Goal: Transaction & Acquisition: Obtain resource

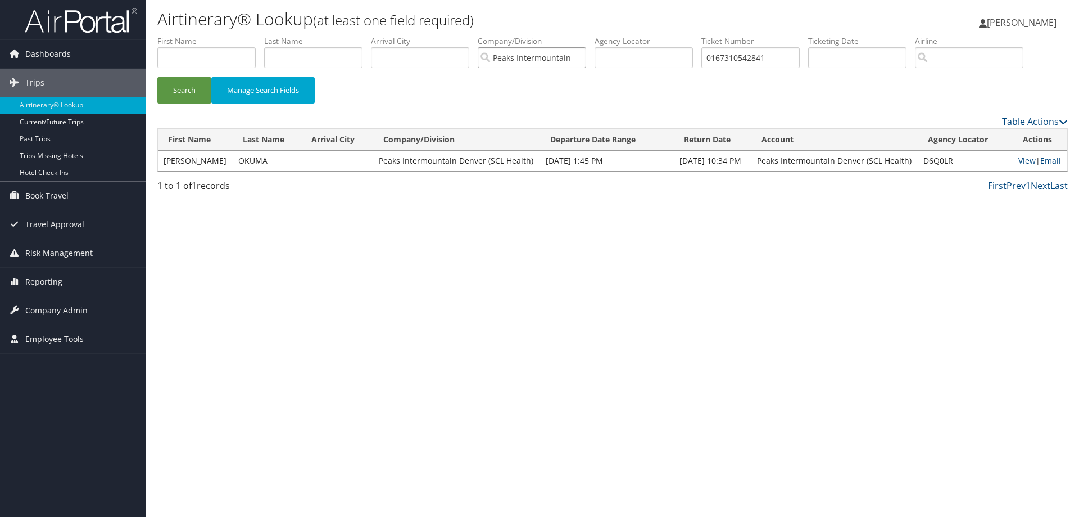
click at [584, 57] on input "Peaks Intermountain Denver (SCL Health)" at bounding box center [532, 57] width 108 height 21
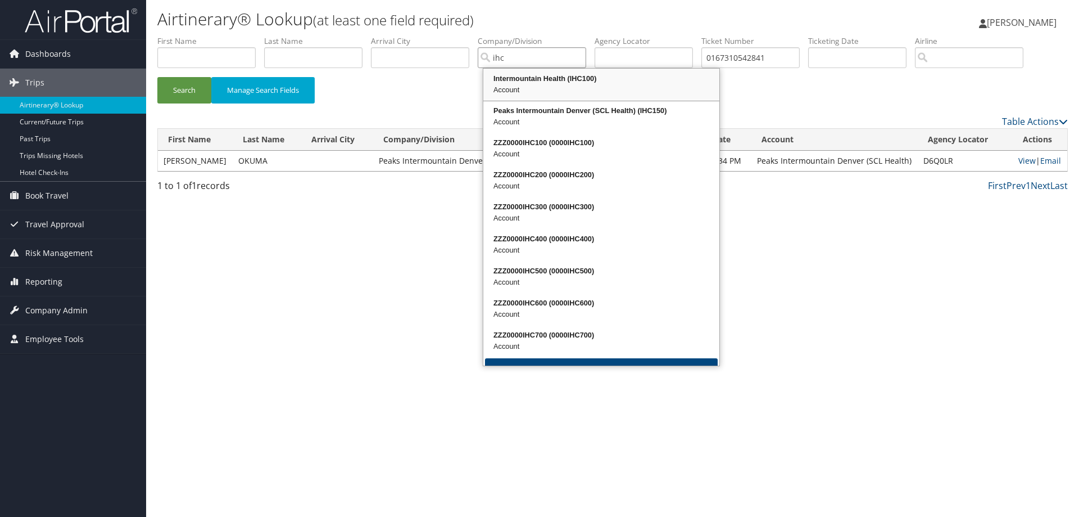
click at [566, 80] on div "Intermountain Health (IHC100)" at bounding box center [601, 78] width 233 height 11
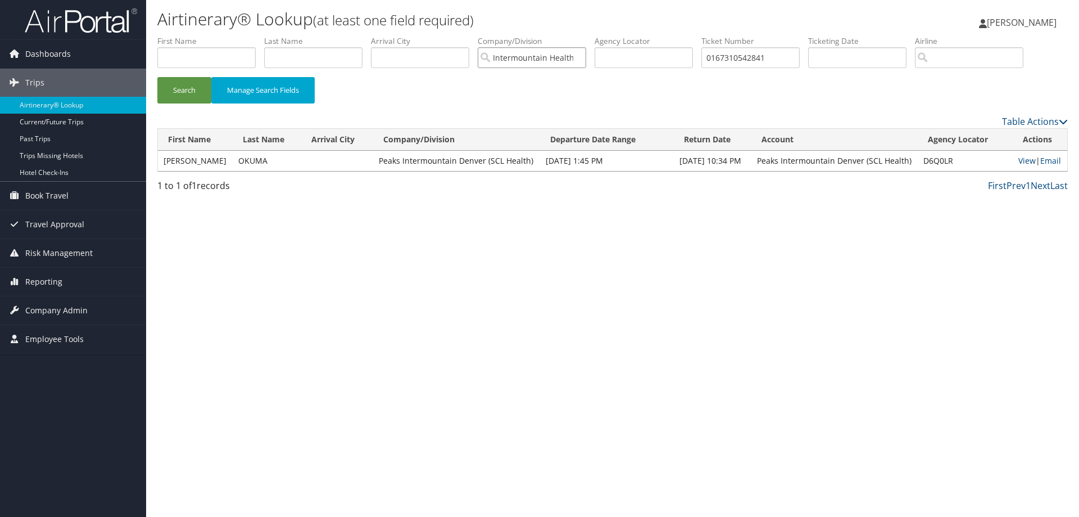
type input "Intermountain Health"
drag, startPoint x: 781, startPoint y: 56, endPoint x: 713, endPoint y: 53, distance: 68.6
click at [713, 53] on input "0167310542841" at bounding box center [751, 57] width 98 height 21
paste input "0167310848304"
type input "0167310848304"
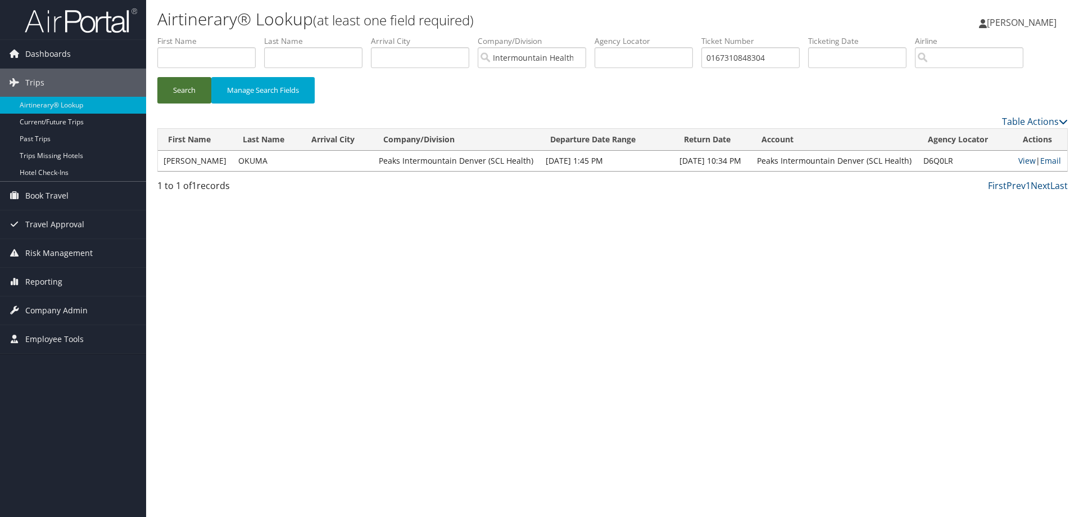
click at [174, 97] on button "Search" at bounding box center [184, 90] width 54 height 26
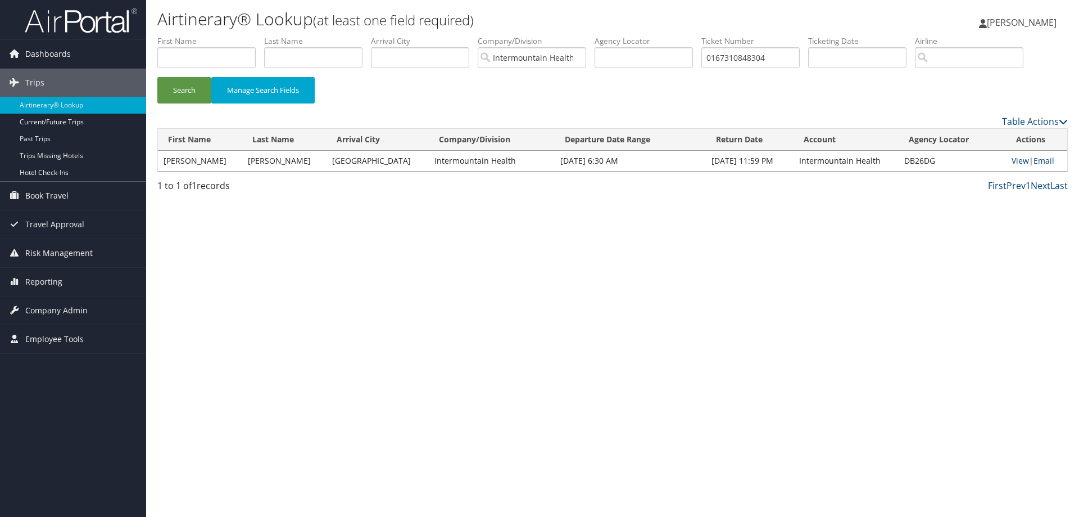
click at [1021, 162] on link "View" at bounding box center [1020, 160] width 17 height 11
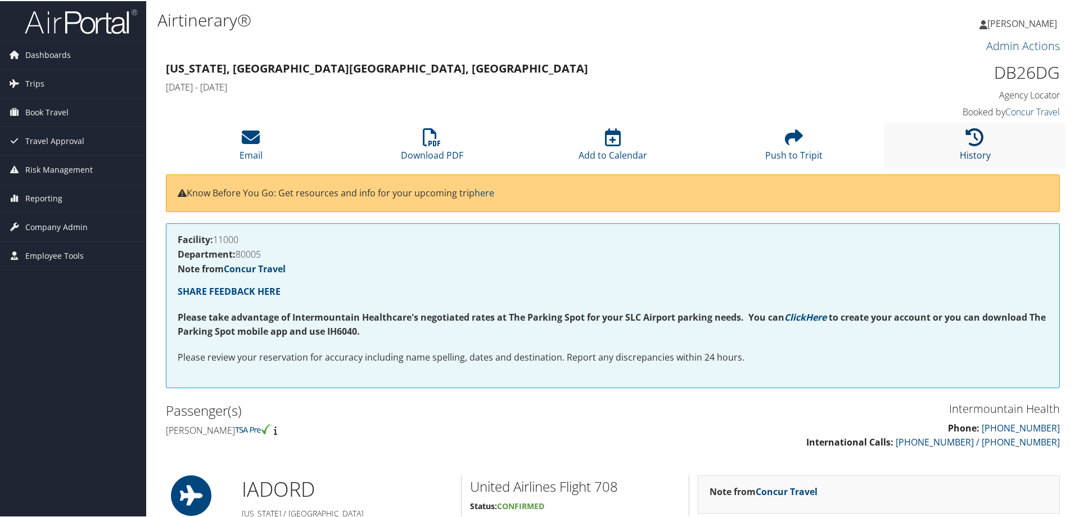
click at [967, 139] on icon at bounding box center [975, 136] width 18 height 18
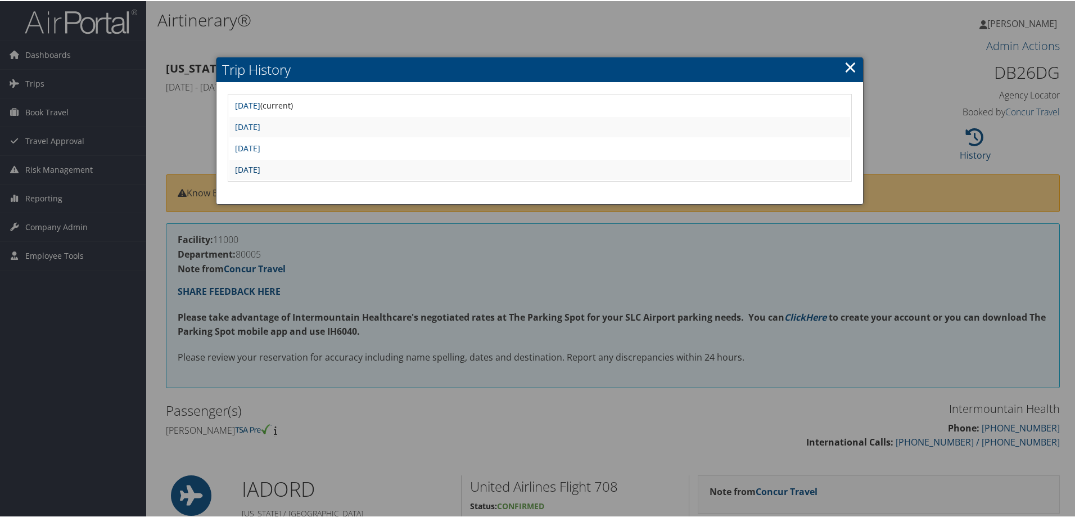
click at [260, 169] on link "Thu Sep 4 15:10:59 MDT 2025" at bounding box center [247, 168] width 25 height 11
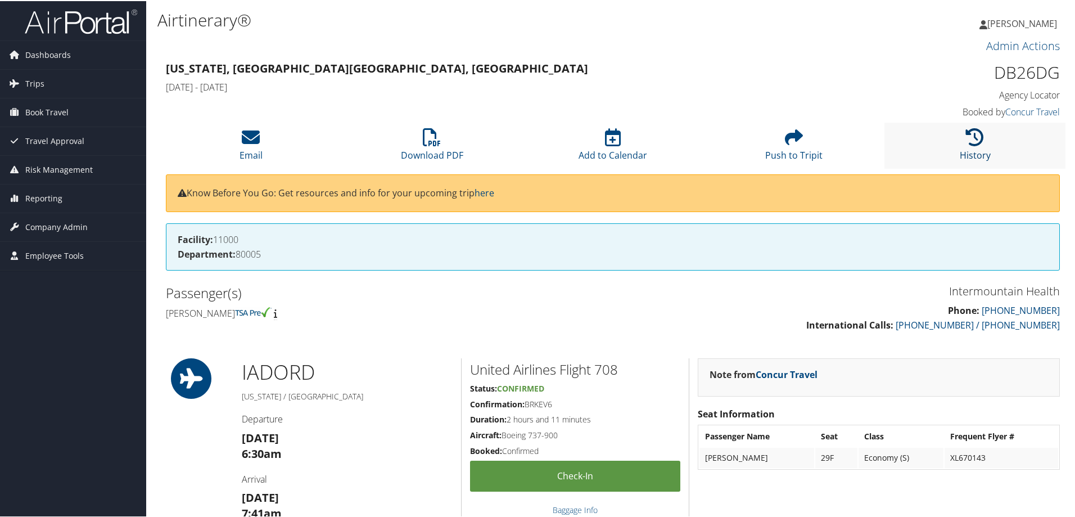
click at [962, 149] on link "History" at bounding box center [975, 146] width 31 height 27
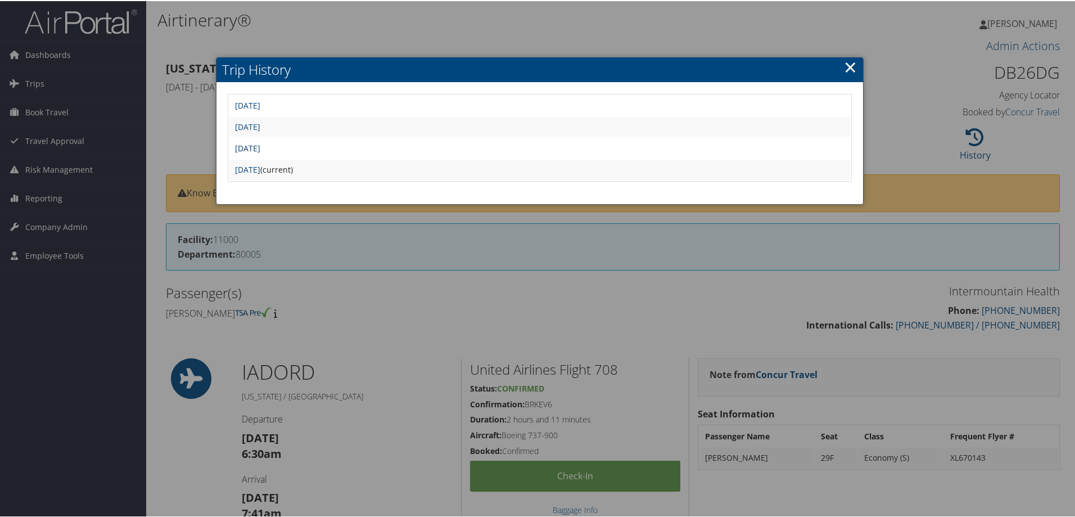
click at [245, 147] on link "Thu Sep 4 15:17:09 MDT 2025" at bounding box center [247, 147] width 25 height 11
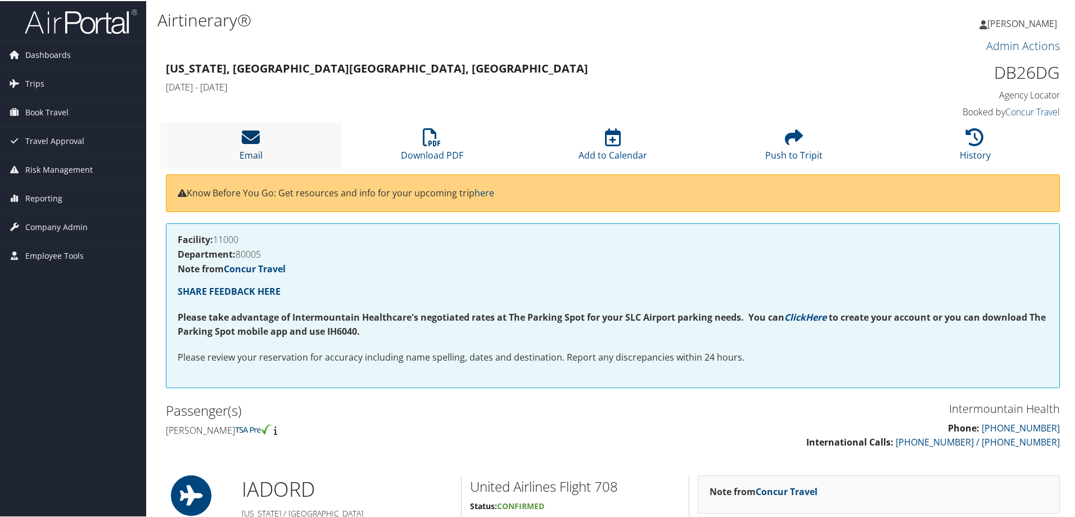
click at [247, 138] on icon at bounding box center [251, 136] width 18 height 18
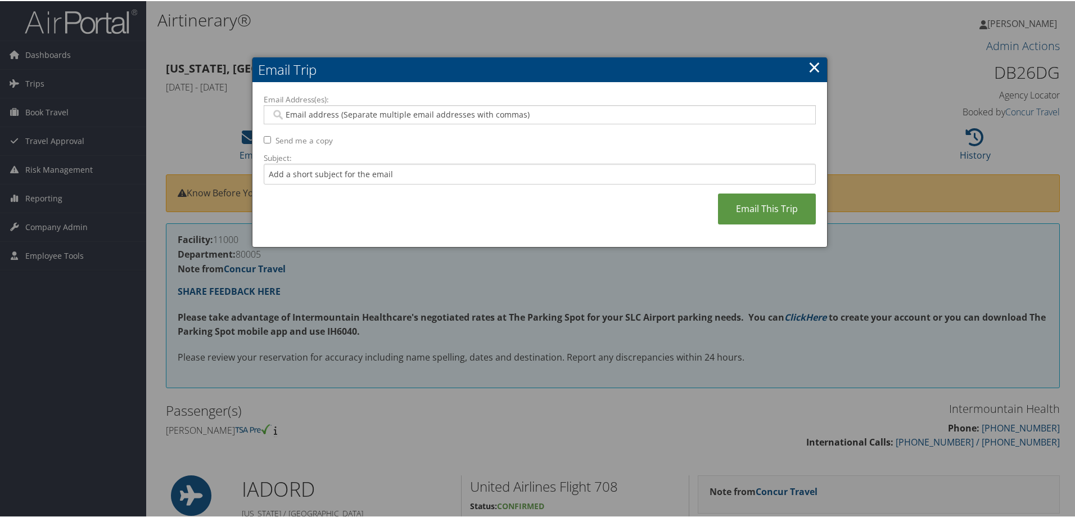
click at [290, 116] on input "Email Address(es):" at bounding box center [539, 113] width 537 height 11
paste input "[EMAIL_ADDRESS][PERSON_NAME][DOMAIN_NAME]"
type input "[EMAIL_ADDRESS][PERSON_NAME][DOMAIN_NAME]"
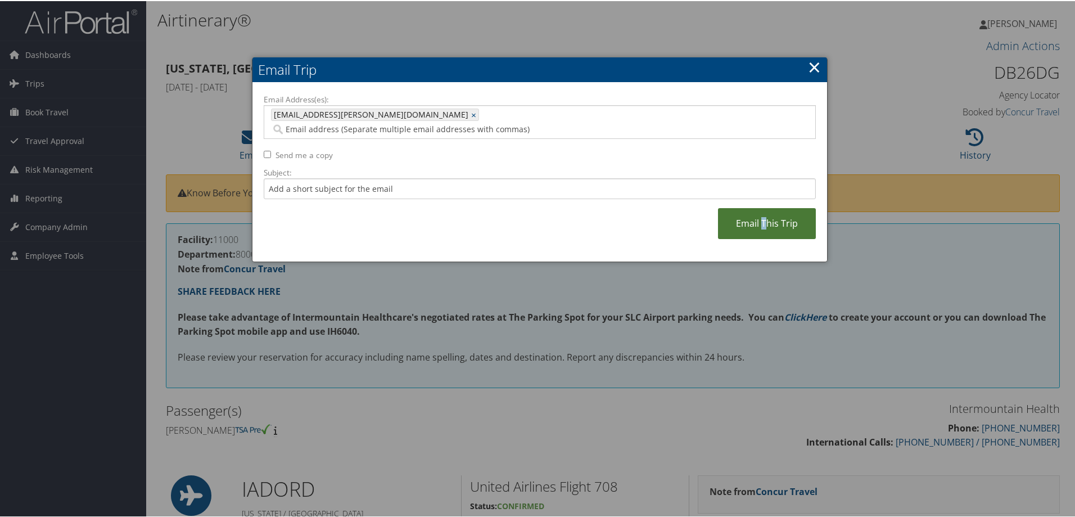
click at [762, 210] on link "Email This Trip" at bounding box center [767, 222] width 98 height 31
